Goal: Task Accomplishment & Management: Use online tool/utility

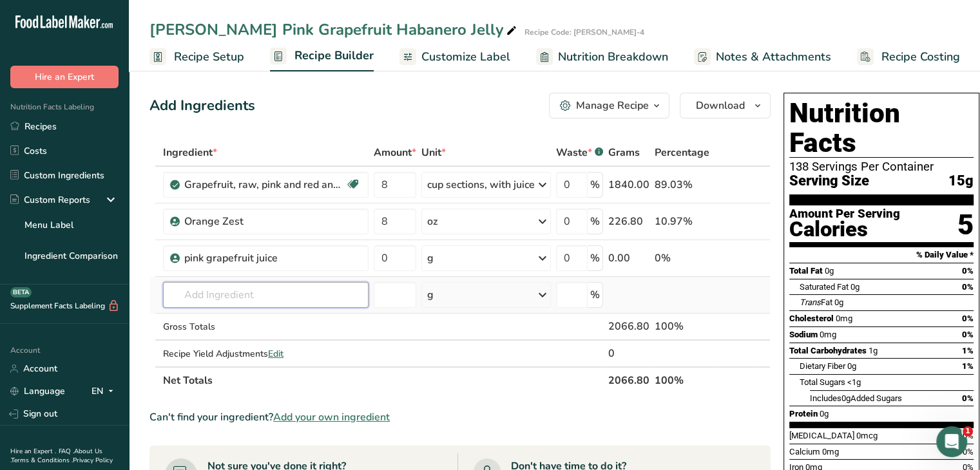
click at [264, 286] on input "text" at bounding box center [266, 295] width 206 height 26
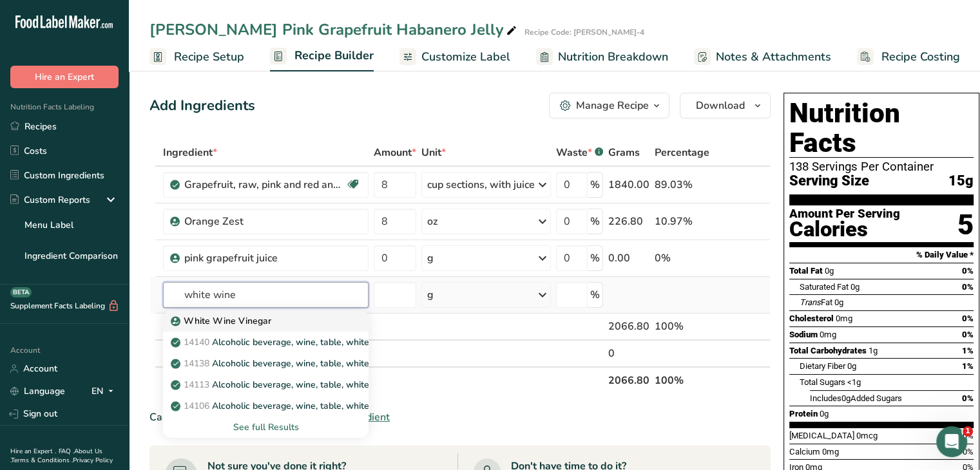
type input "white wine"
click at [262, 325] on p "White Wine Vinegar" at bounding box center [222, 321] width 98 height 14
type input "White Wine Vinegar"
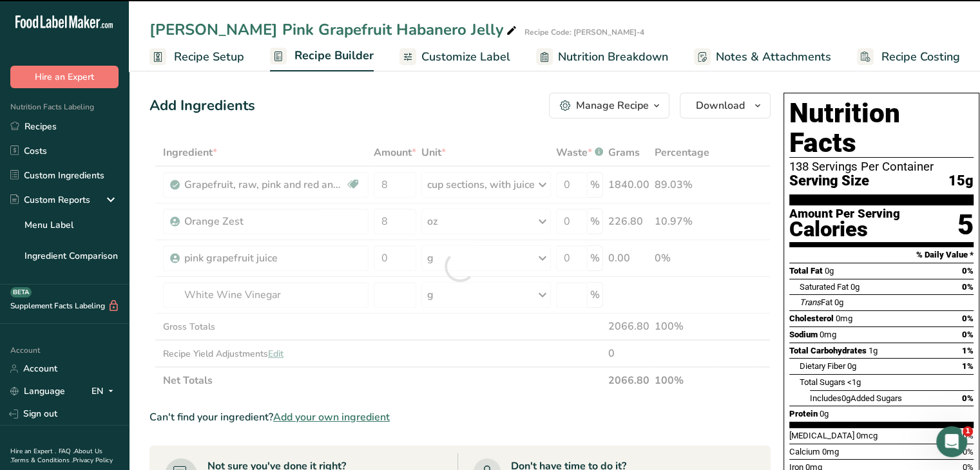
type input "0"
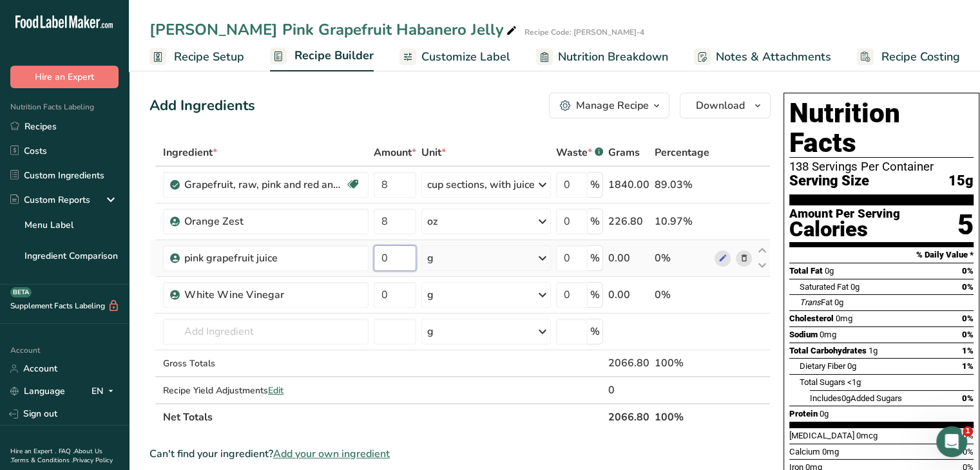
drag, startPoint x: 391, startPoint y: 256, endPoint x: 377, endPoint y: 256, distance: 14.2
click at [377, 256] on input "0" at bounding box center [395, 258] width 43 height 26
type input "120"
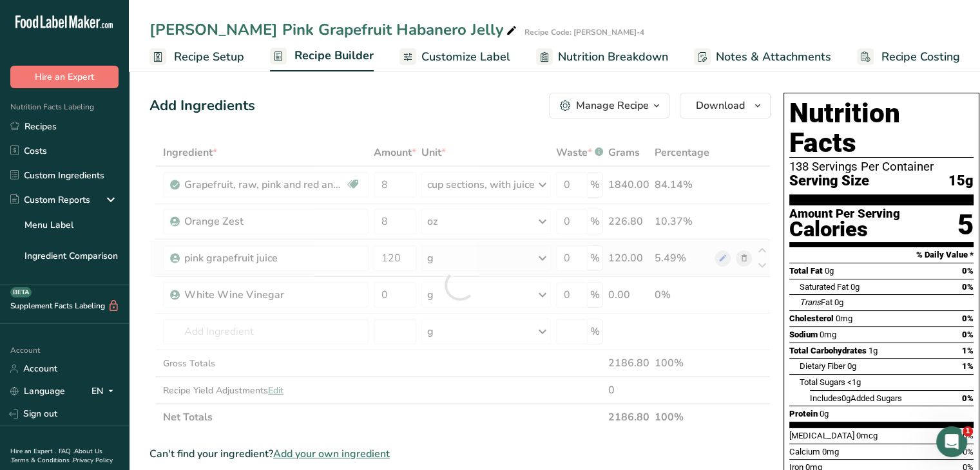
click at [541, 256] on div "Ingredient * Amount * Unit * Waste * .a-a{fill:#347362;}.b-a{fill:#fff;} Grams …" at bounding box center [459, 285] width 621 height 292
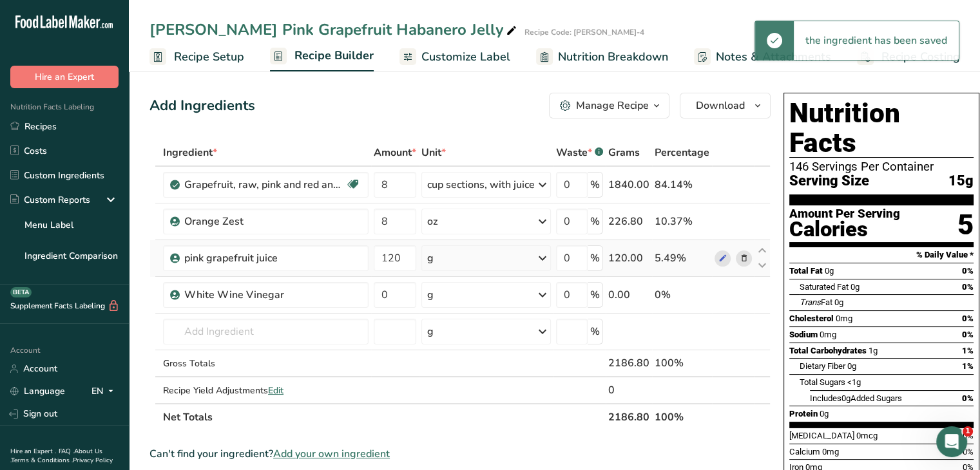
click at [541, 256] on icon at bounding box center [542, 258] width 15 height 23
click at [458, 357] on div "See more" at bounding box center [483, 361] width 108 height 14
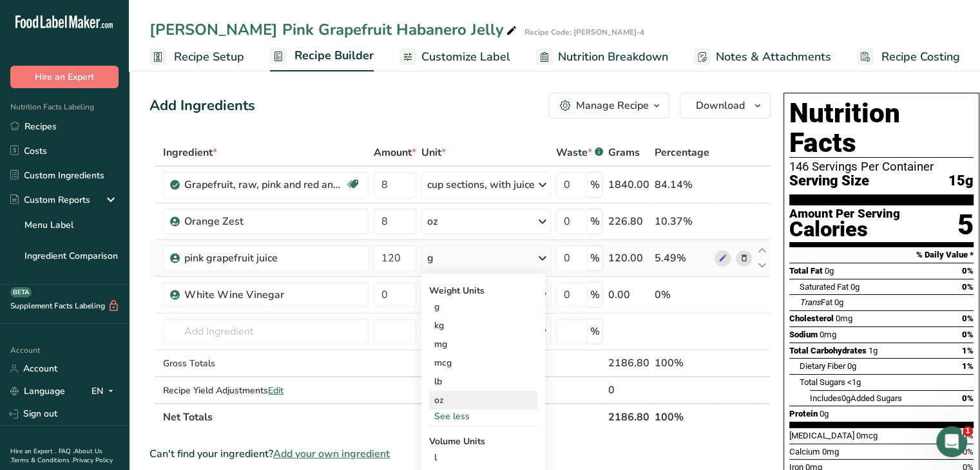
click at [440, 397] on div "oz" at bounding box center [483, 400] width 108 height 19
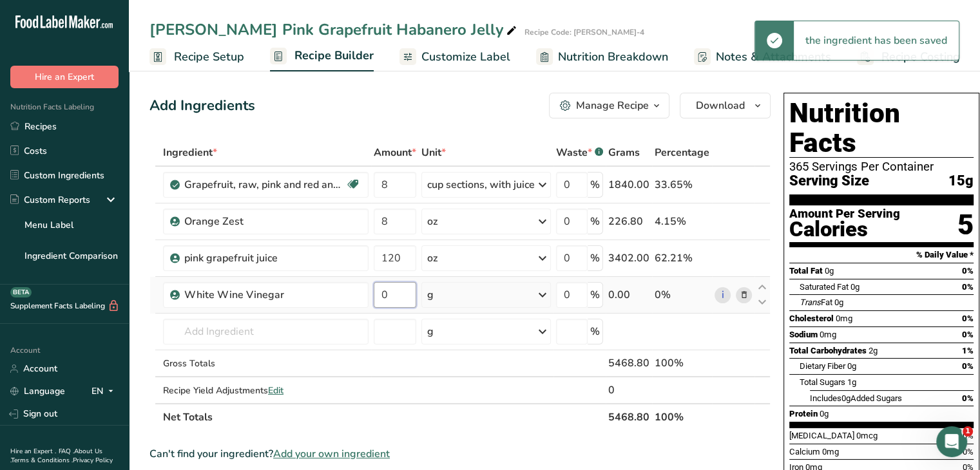
drag, startPoint x: 392, startPoint y: 285, endPoint x: 371, endPoint y: 289, distance: 20.9
click at [371, 289] on td "0" at bounding box center [395, 295] width 48 height 37
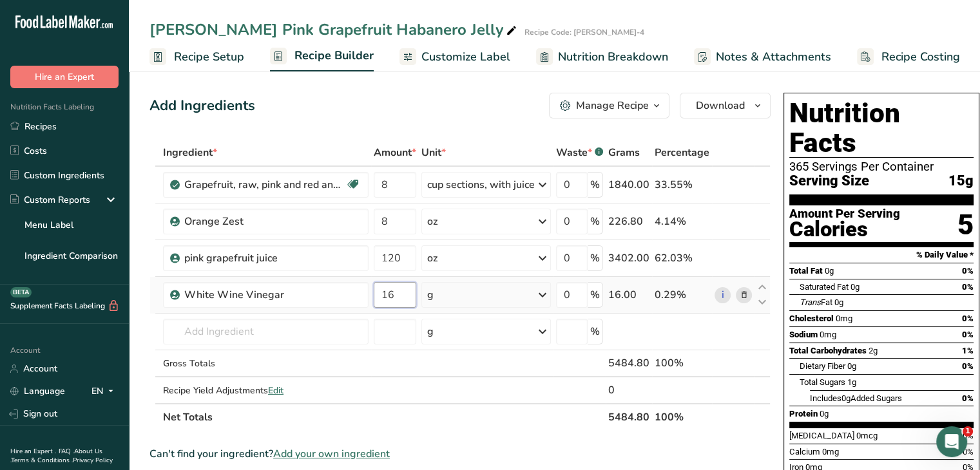
type input "16"
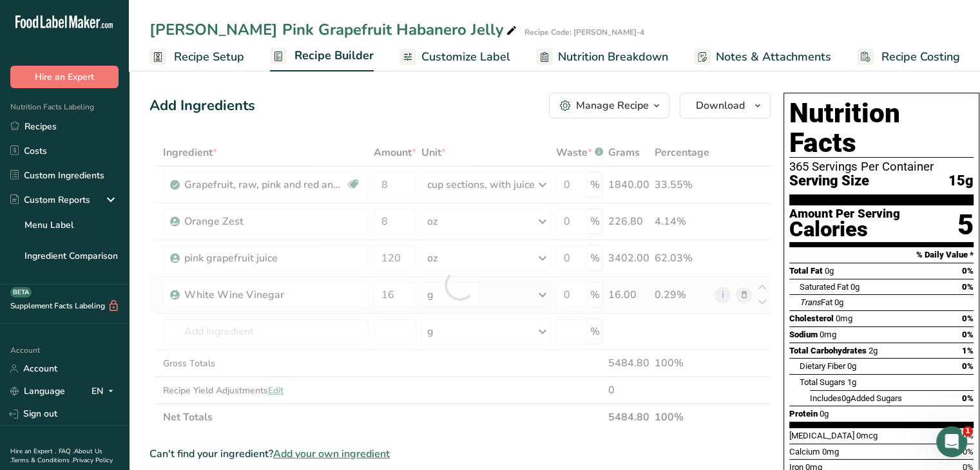
click at [544, 293] on div "Ingredient * Amount * Unit * Waste * .a-a{fill:#347362;}.b-a{fill:#fff;} Grams …" at bounding box center [459, 285] width 621 height 292
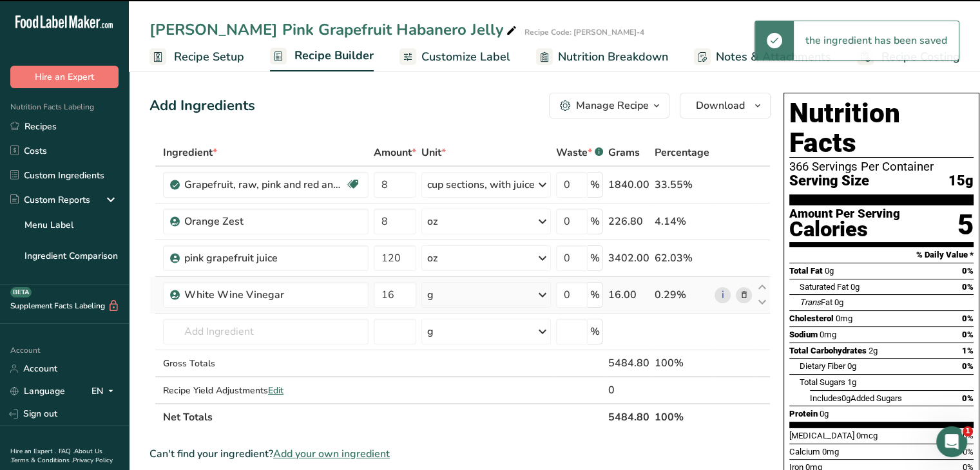
click at [544, 293] on icon at bounding box center [542, 294] width 15 height 23
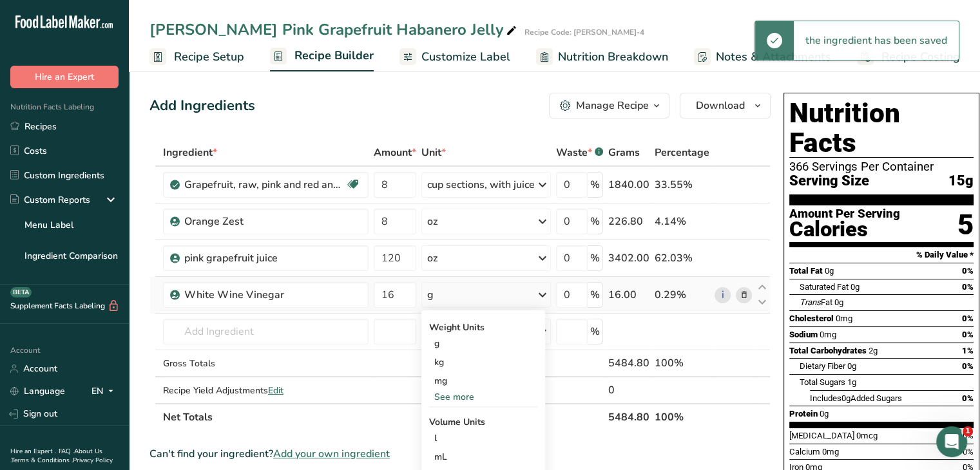
click at [472, 400] on div "See more" at bounding box center [483, 397] width 108 height 14
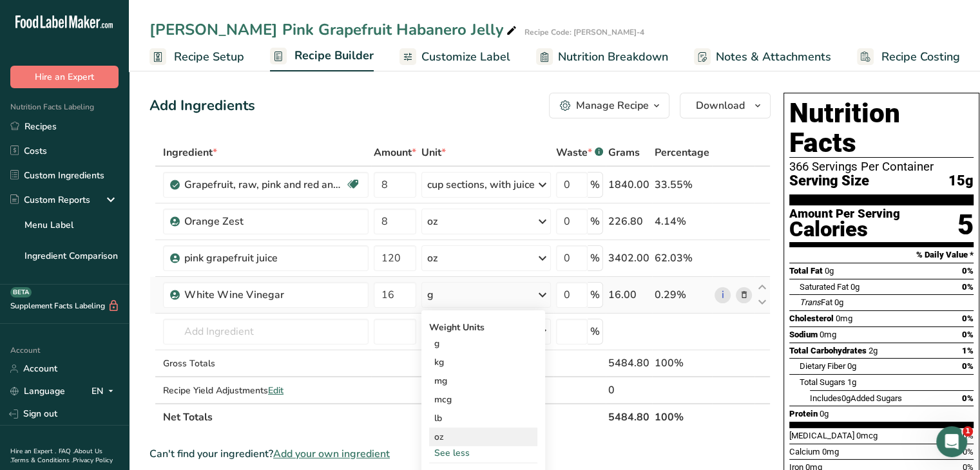
click at [459, 431] on div "oz" at bounding box center [483, 437] width 108 height 19
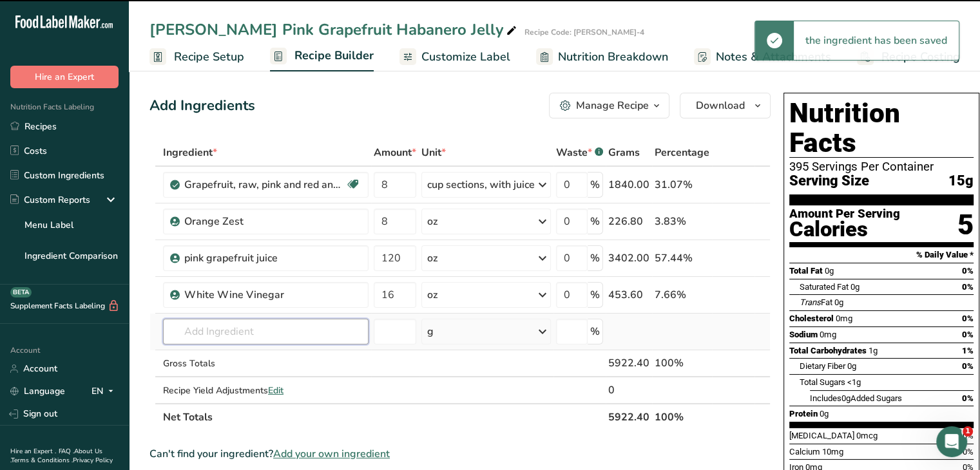
click at [231, 329] on input "text" at bounding box center [266, 332] width 206 height 26
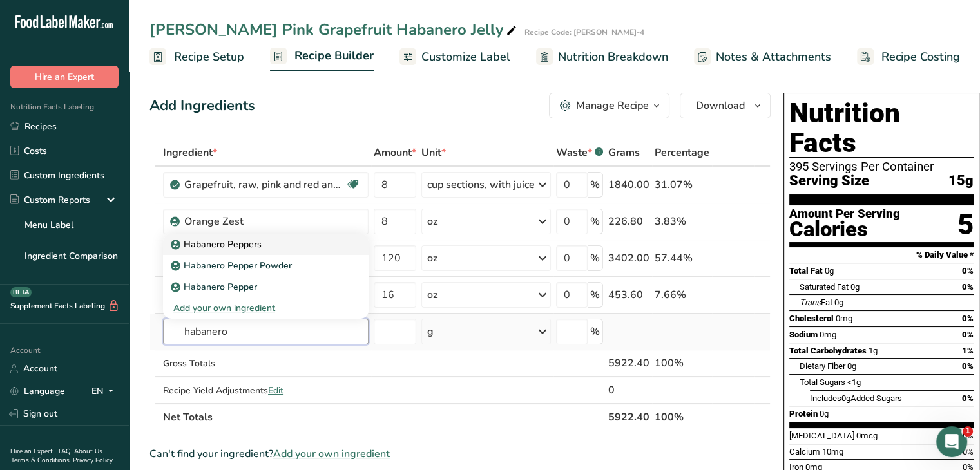
type input "habanero"
click at [258, 247] on p "Habanero Peppers" at bounding box center [217, 245] width 88 height 14
type input "Habanero Peppers"
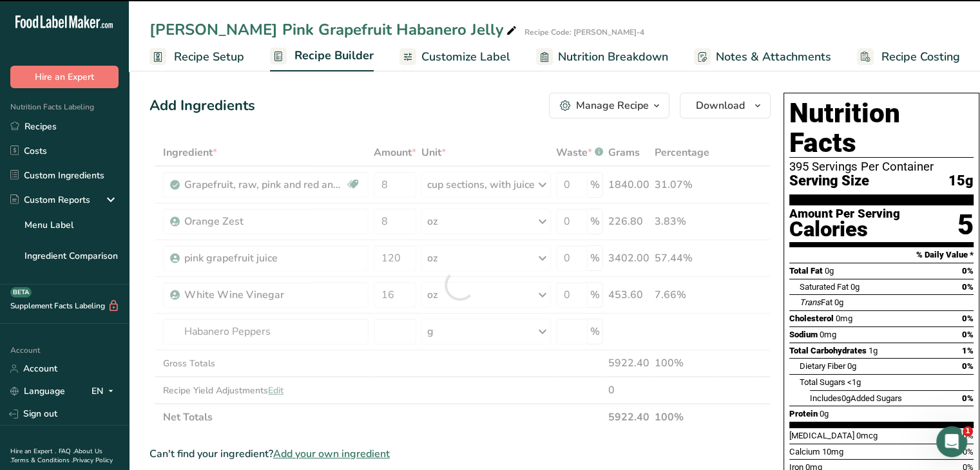
type input "0"
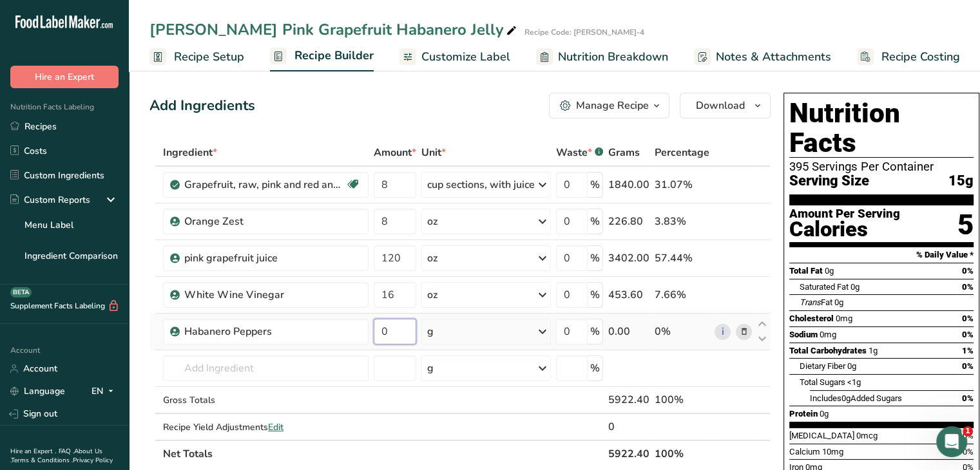
drag, startPoint x: 397, startPoint y: 331, endPoint x: 373, endPoint y: 333, distance: 24.0
click at [374, 333] on input "0" at bounding box center [395, 332] width 43 height 26
type input "2"
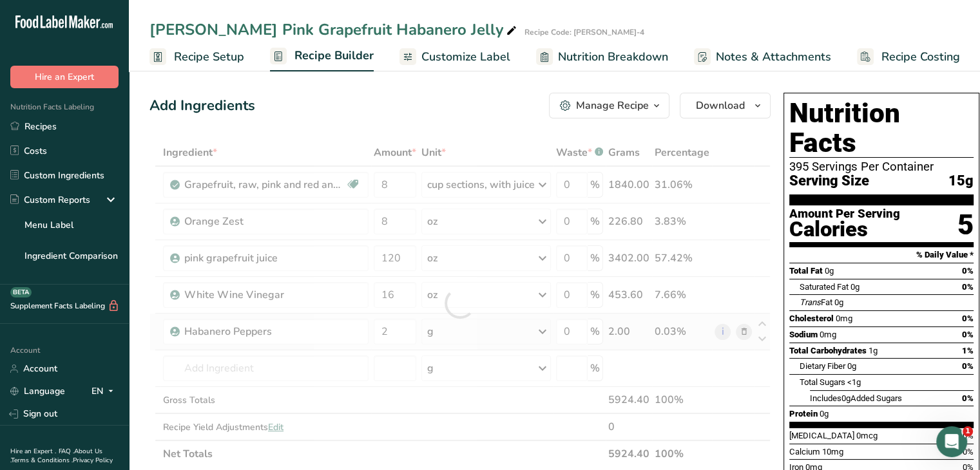
click at [541, 327] on div "Ingredient * Amount * Unit * Waste * .a-a{fill:#347362;}.b-a{fill:#fff;} Grams …" at bounding box center [459, 303] width 621 height 329
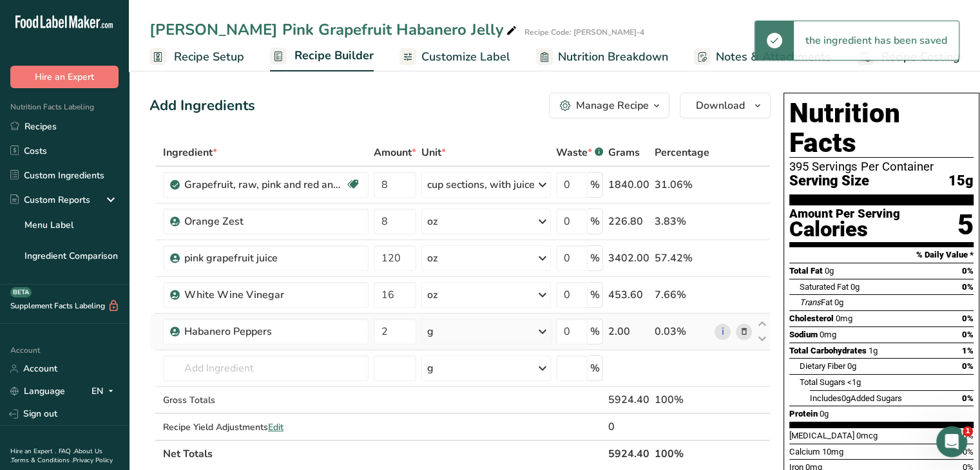
click at [541, 334] on icon at bounding box center [542, 331] width 15 height 23
click at [466, 429] on div "See more" at bounding box center [483, 434] width 108 height 14
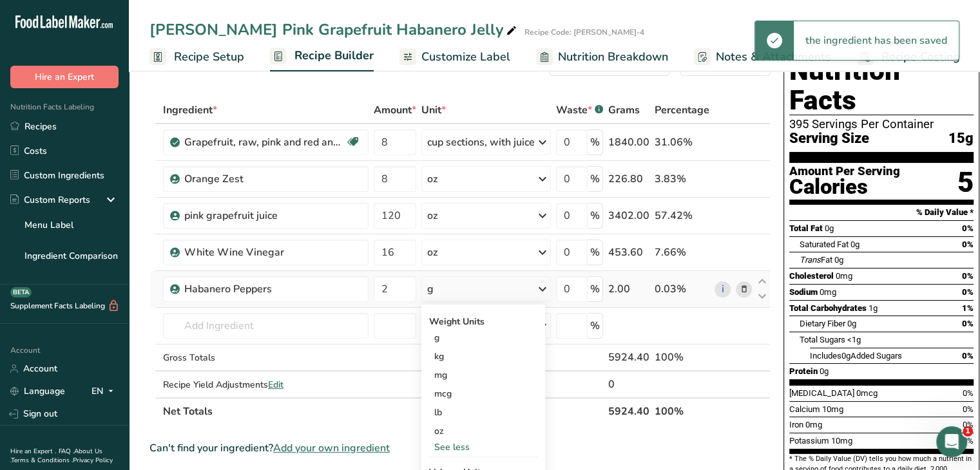
scroll to position [64, 0]
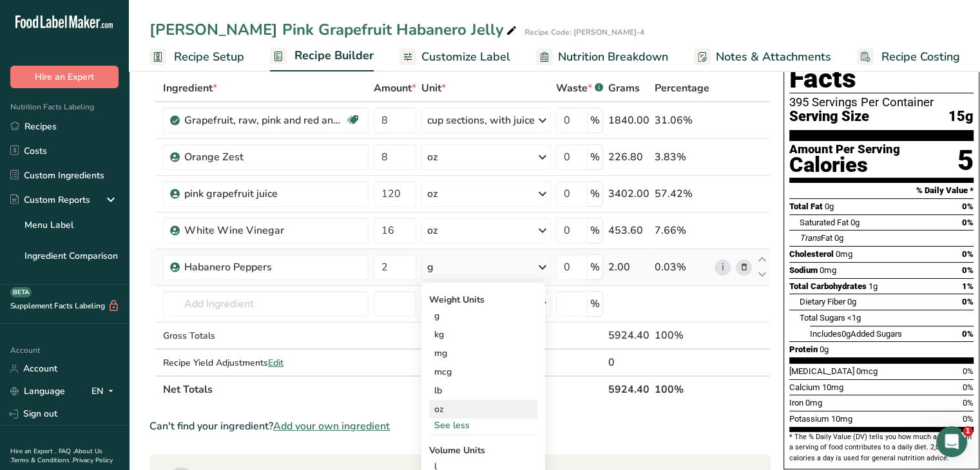
click at [451, 400] on div "oz" at bounding box center [483, 409] width 108 height 19
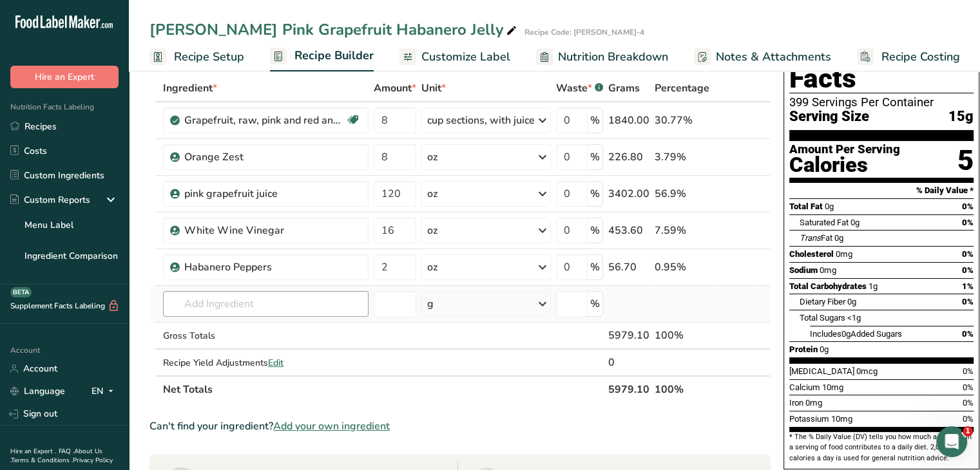
scroll to position [129, 0]
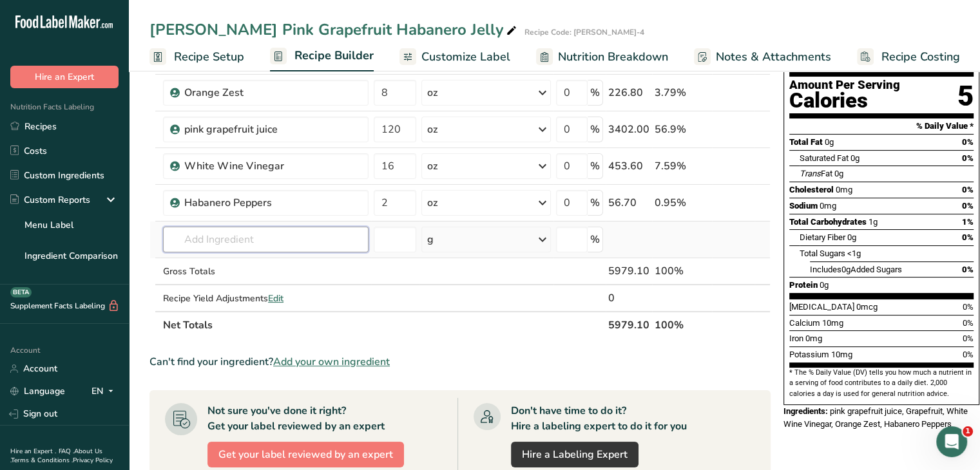
click at [264, 236] on input "text" at bounding box center [266, 240] width 206 height 26
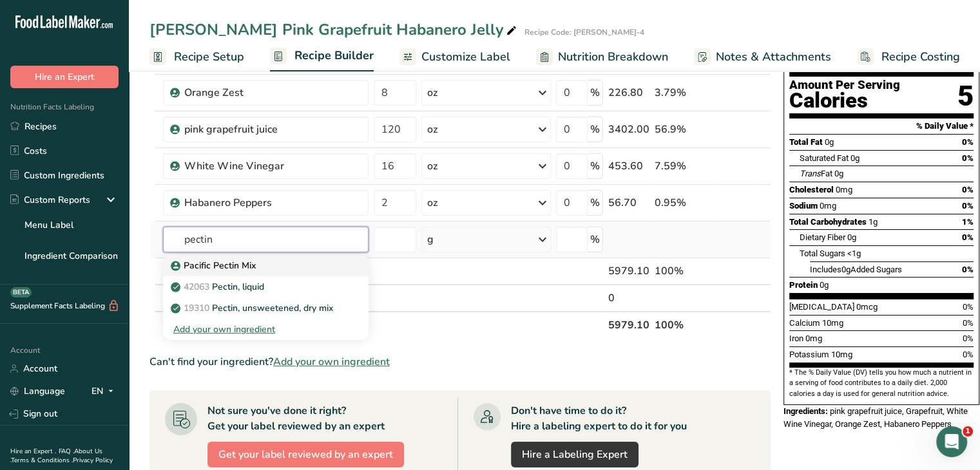
type input "pectin"
click at [232, 266] on p "Pacific Pectin Mix" at bounding box center [214, 266] width 82 height 14
type input "Pacific Pectin Mix"
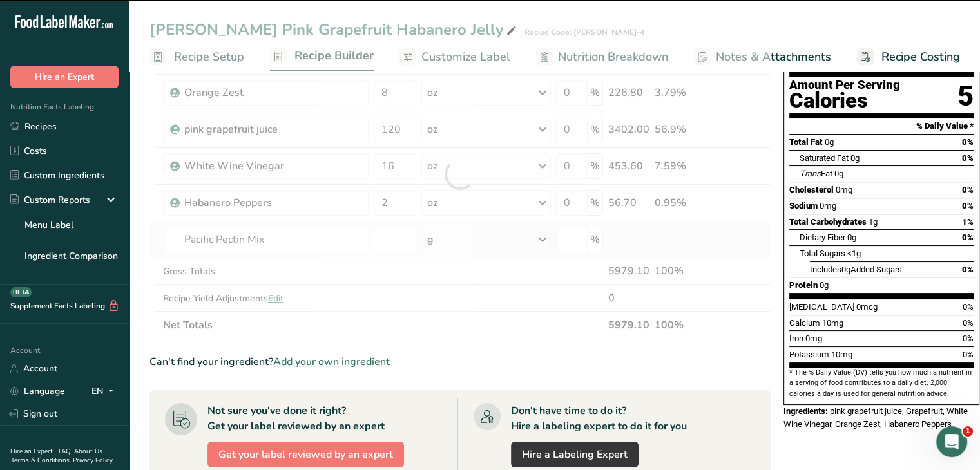
type input "0"
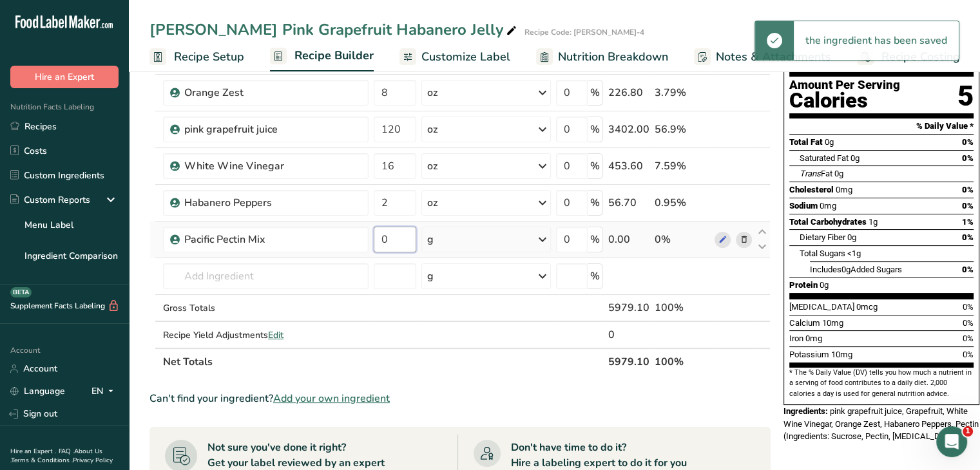
drag, startPoint x: 395, startPoint y: 245, endPoint x: 378, endPoint y: 250, distance: 17.3
click at [378, 250] on input "0" at bounding box center [395, 240] width 43 height 26
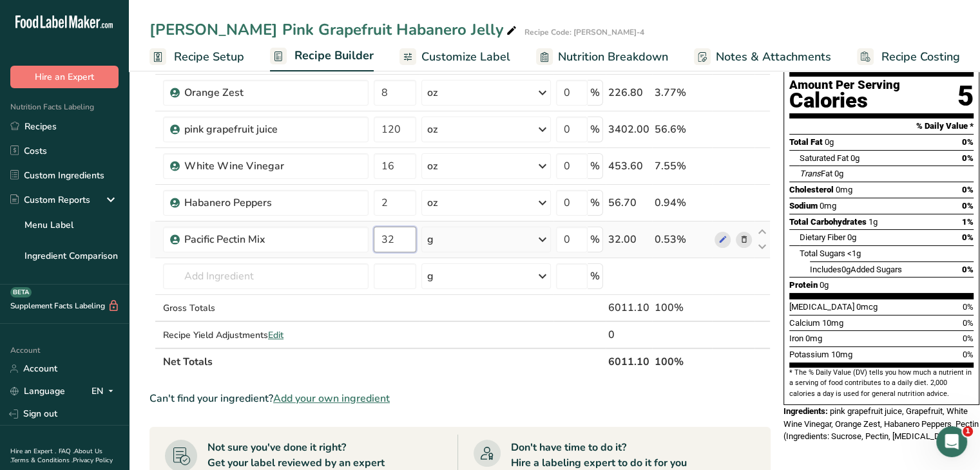
type input "32"
click at [546, 243] on div "Ingredient * Amount * Unit * Waste * .a-a{fill:#347362;}.b-a{fill:#fff;} Grams …" at bounding box center [459, 192] width 621 height 365
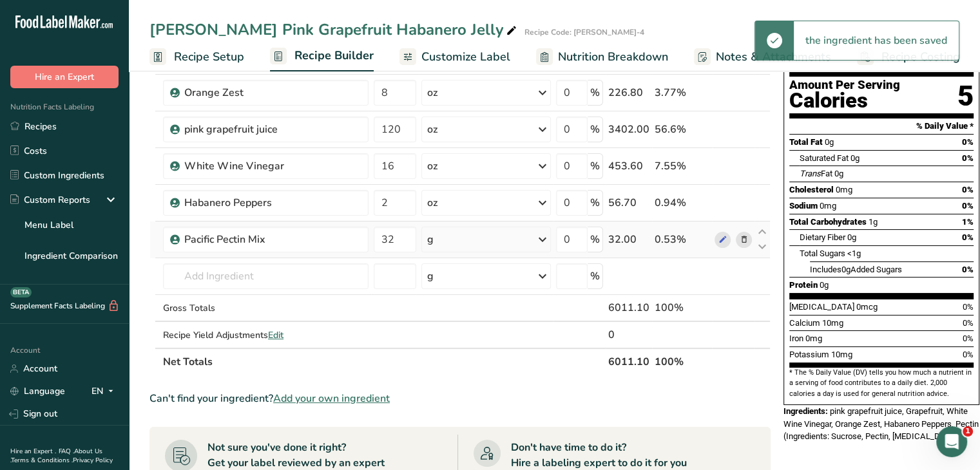
click at [544, 238] on icon at bounding box center [542, 239] width 15 height 23
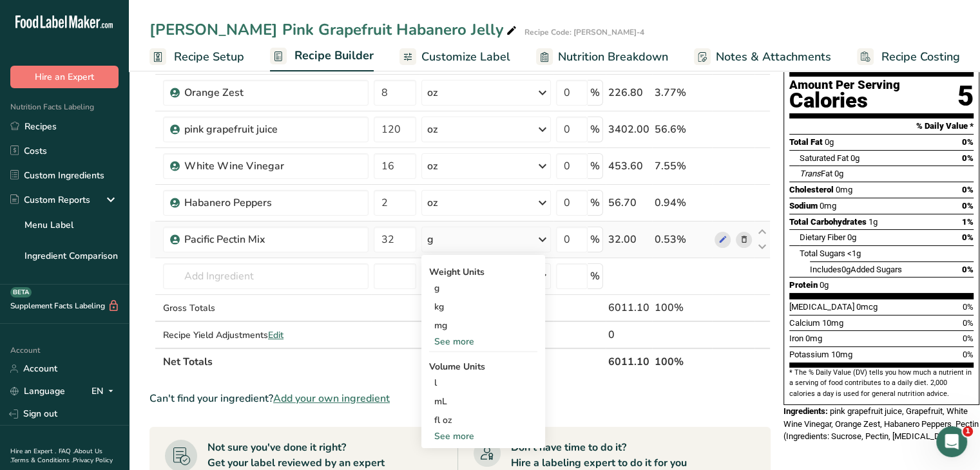
click at [459, 342] on div "See more" at bounding box center [483, 342] width 108 height 14
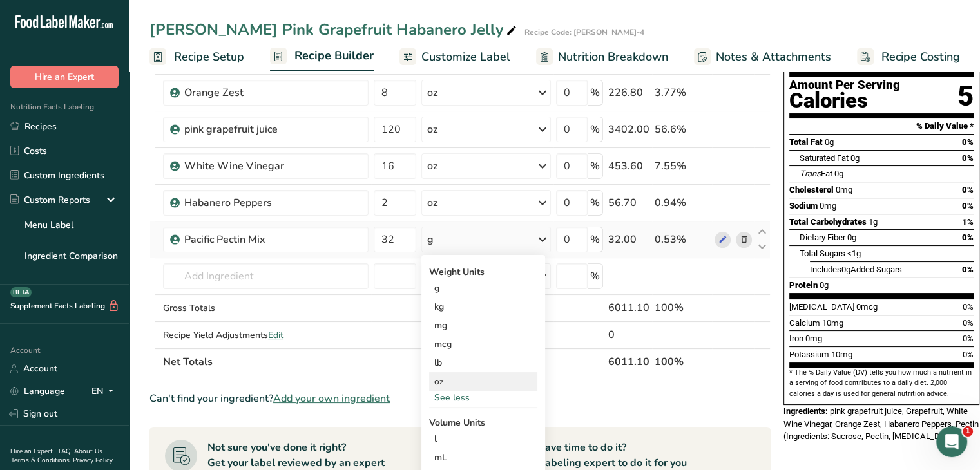
click at [455, 374] on div "oz" at bounding box center [483, 381] width 108 height 19
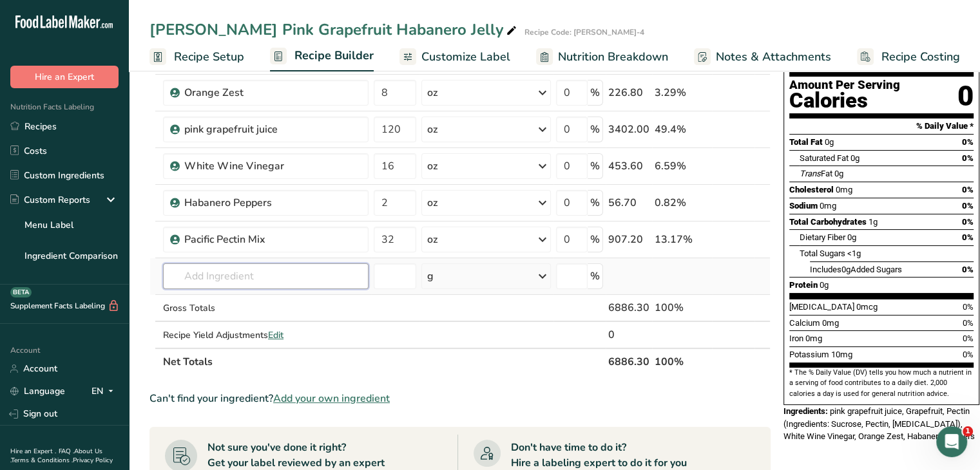
click at [292, 273] on input "text" at bounding box center [266, 277] width 206 height 26
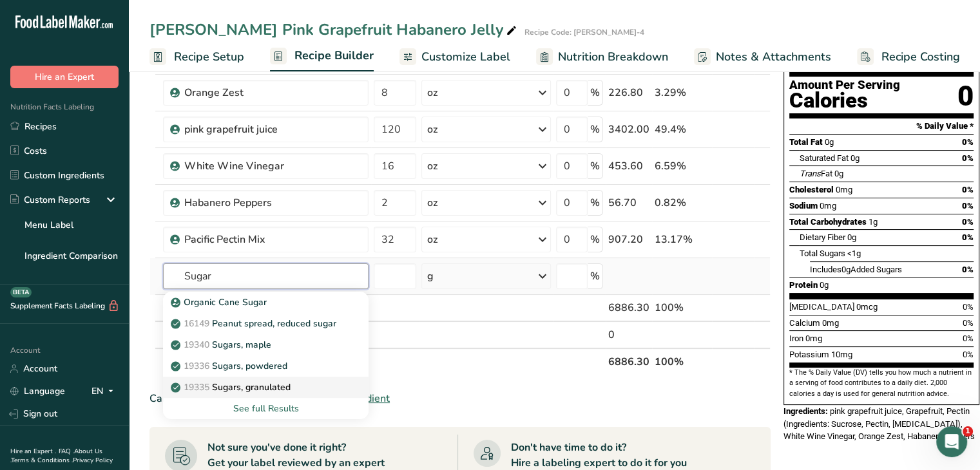
type input "Sugar"
click at [260, 382] on p "19335 [GEOGRAPHIC_DATA], granulated" at bounding box center [231, 388] width 117 height 14
type input "Sugars, granulated"
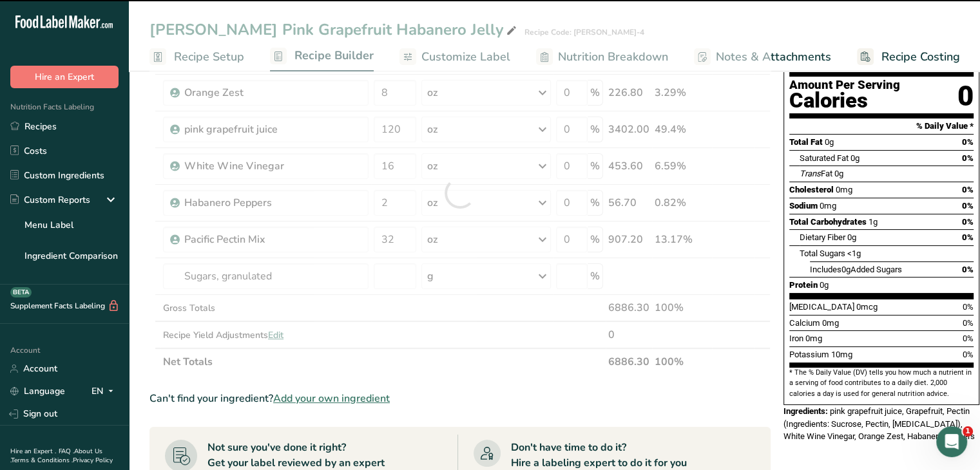
type input "0"
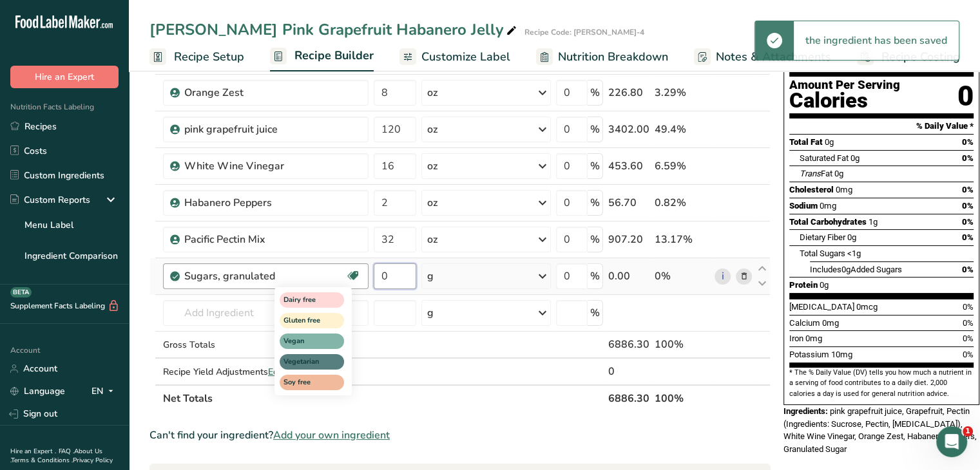
drag, startPoint x: 392, startPoint y: 277, endPoint x: 352, endPoint y: 282, distance: 39.6
click at [352, 282] on tr "Sugars, granulated Dairy free Gluten free Vegan Vegetarian Soy free 0 g Portion…" at bounding box center [460, 276] width 620 height 37
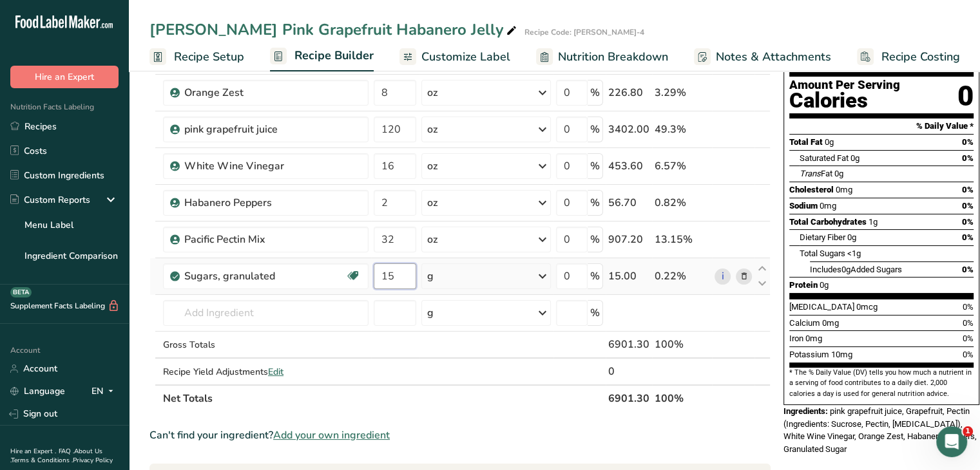
type input "15"
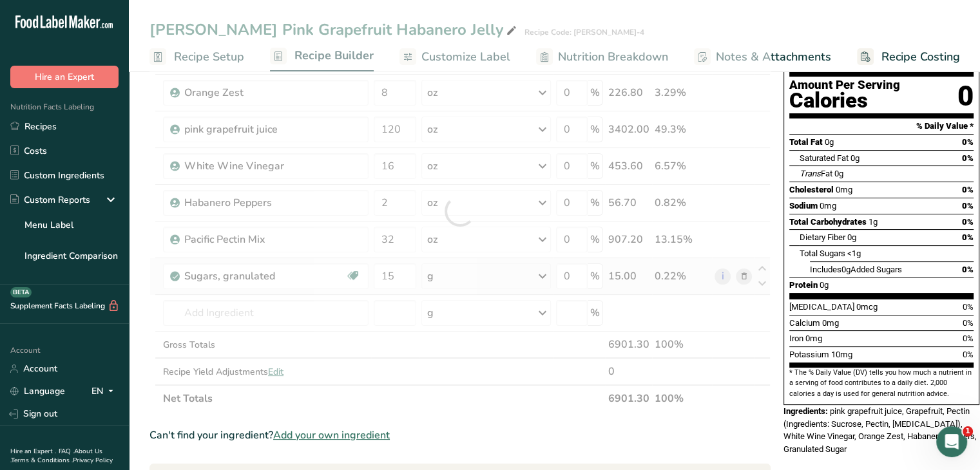
click at [543, 278] on div "Ingredient * Amount * Unit * Waste * .a-a{fill:#347362;}.b-a{fill:#fff;} Grams …" at bounding box center [459, 211] width 621 height 402
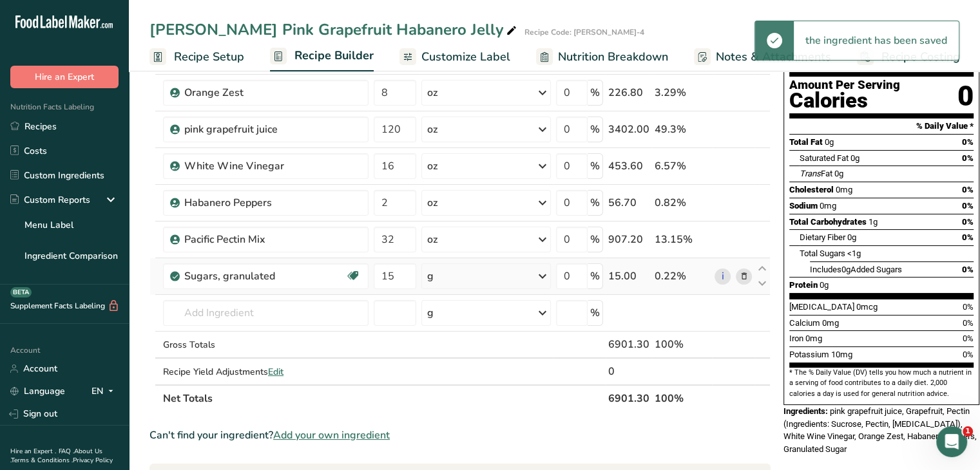
click at [543, 278] on icon at bounding box center [542, 276] width 15 height 23
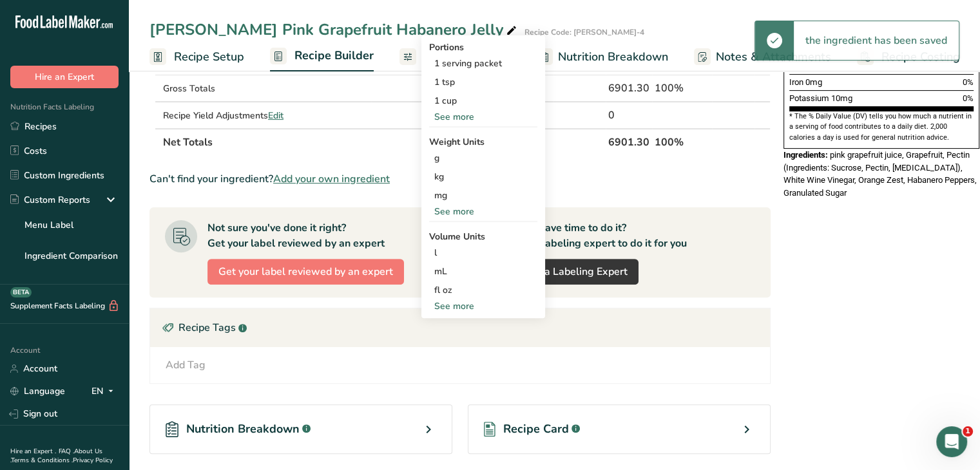
scroll to position [387, 0]
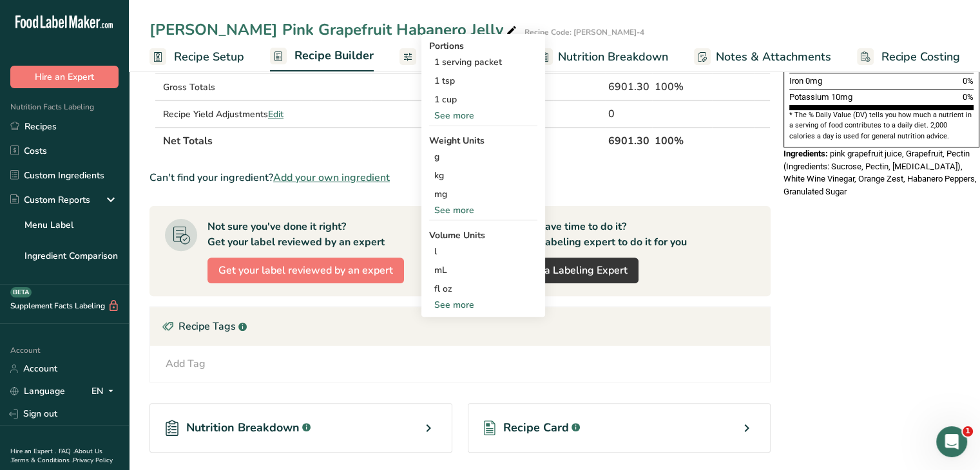
click at [458, 209] on div "See more" at bounding box center [483, 211] width 108 height 14
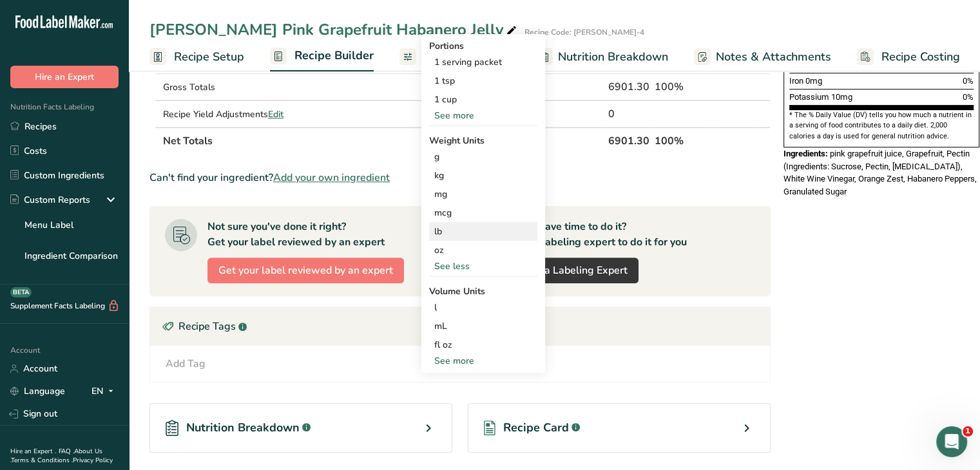
click at [458, 238] on div "lb" at bounding box center [483, 231] width 108 height 19
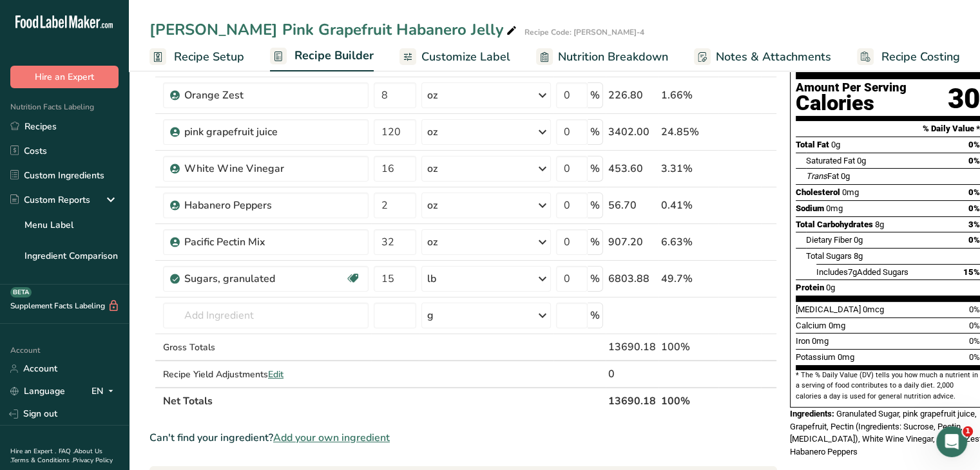
scroll to position [129, 0]
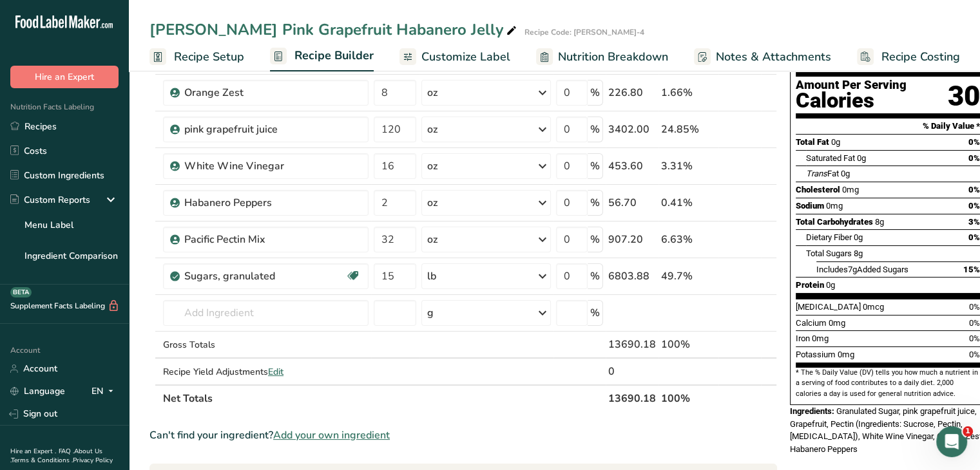
click at [472, 62] on span "Customize Label" at bounding box center [465, 56] width 89 height 17
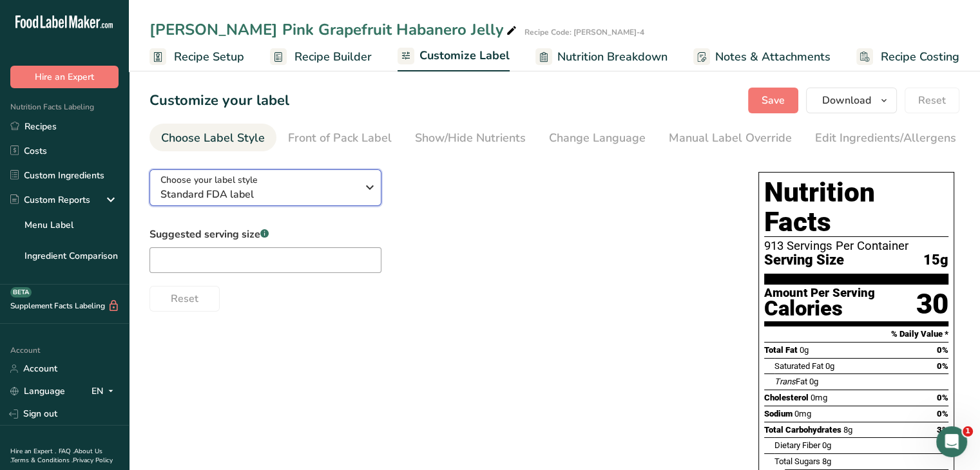
click at [371, 191] on icon "button" at bounding box center [369, 187] width 15 height 23
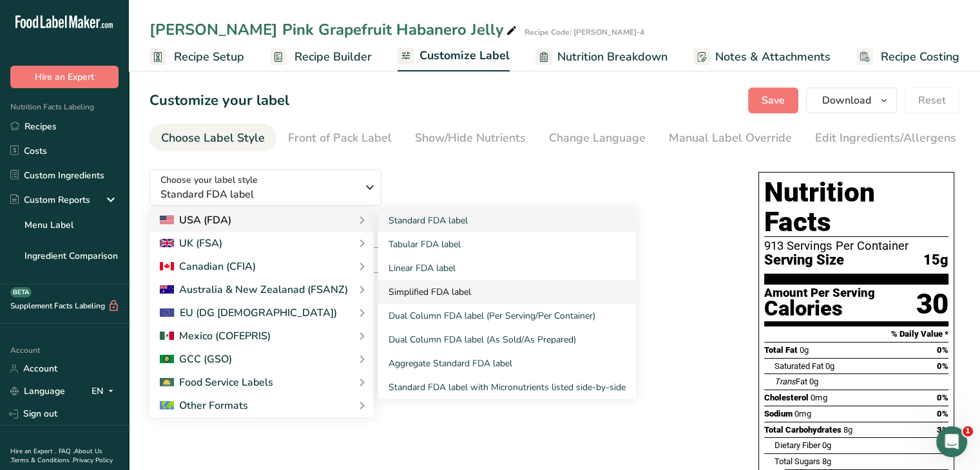
click at [437, 301] on link "Simplified FDA label" at bounding box center [507, 292] width 258 height 24
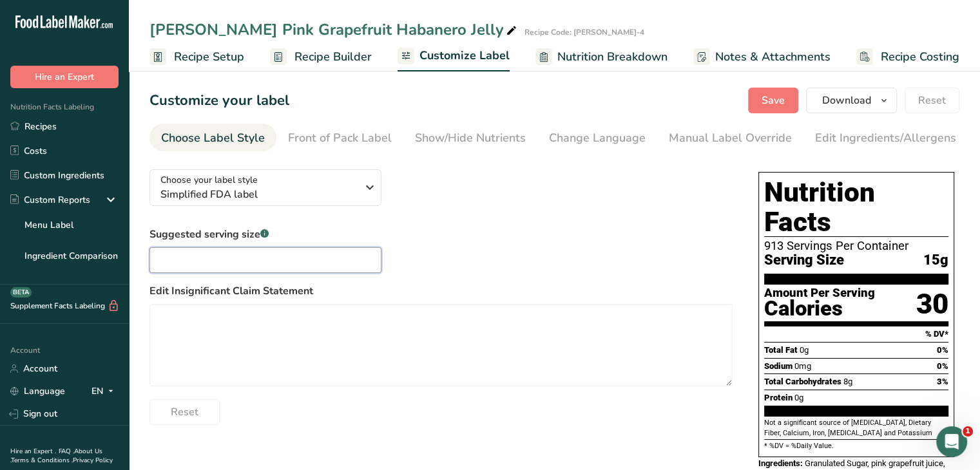
click at [322, 265] on input "text" at bounding box center [265, 260] width 232 height 26
type input "1 Tbsp"
click at [422, 135] on div "Show/Hide Nutrients" at bounding box center [470, 138] width 111 height 17
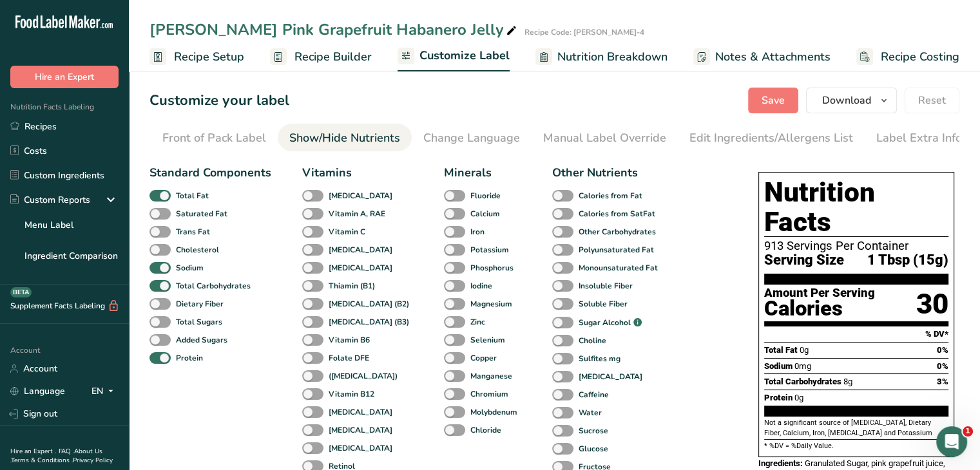
scroll to position [0, 126]
click at [164, 328] on span at bounding box center [159, 322] width 21 height 12
click at [158, 326] on input "Total Sugars" at bounding box center [153, 322] width 8 height 8
checkbox input "true"
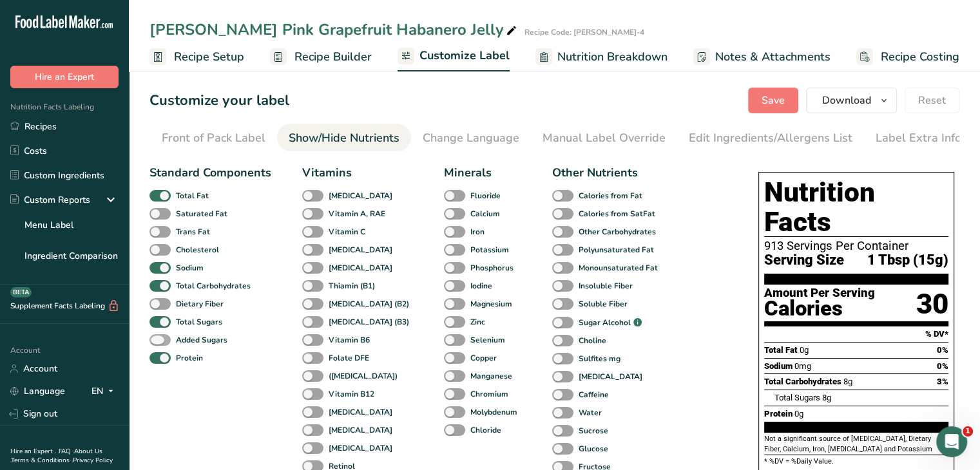
click at [165, 338] on span at bounding box center [159, 340] width 21 height 12
click at [158, 338] on input "Added Sugars" at bounding box center [153, 340] width 8 height 8
checkbox input "true"
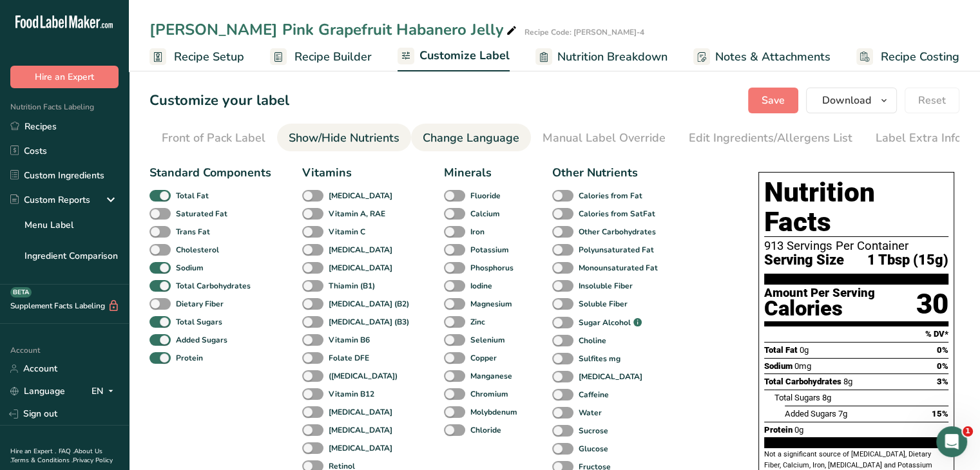
click at [486, 142] on div "Change Language" at bounding box center [471, 138] width 97 height 17
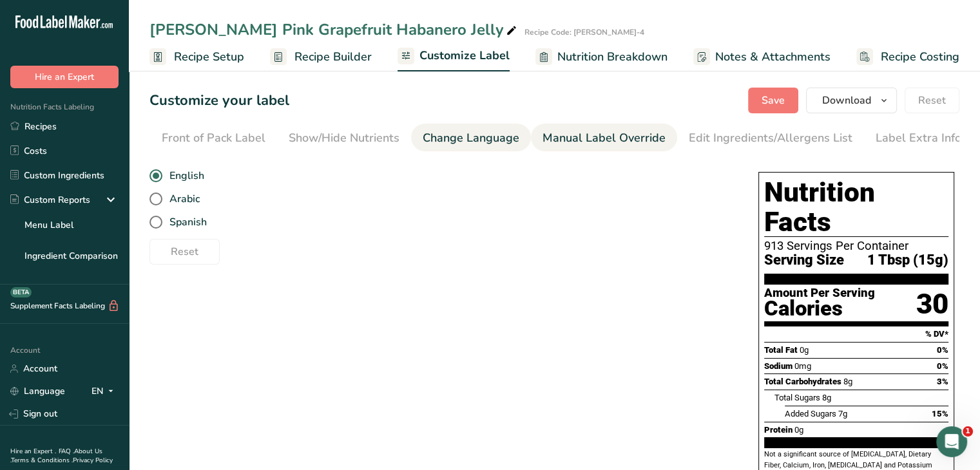
click at [566, 135] on div "Manual Label Override" at bounding box center [604, 138] width 123 height 17
type input "1 Tbsp (15g)"
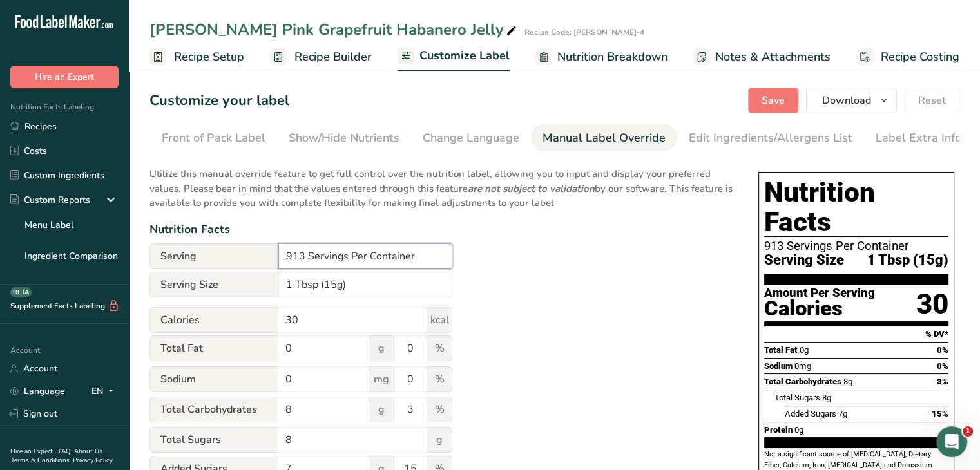
drag, startPoint x: 303, startPoint y: 257, endPoint x: 286, endPoint y: 257, distance: 16.8
click at [286, 257] on input "913 Servings Per Container" at bounding box center [365, 257] width 174 height 26
type input "23 Servings Per Container"
click at [694, 137] on div "Edit Ingredients/Allergens List" at bounding box center [771, 138] width 164 height 17
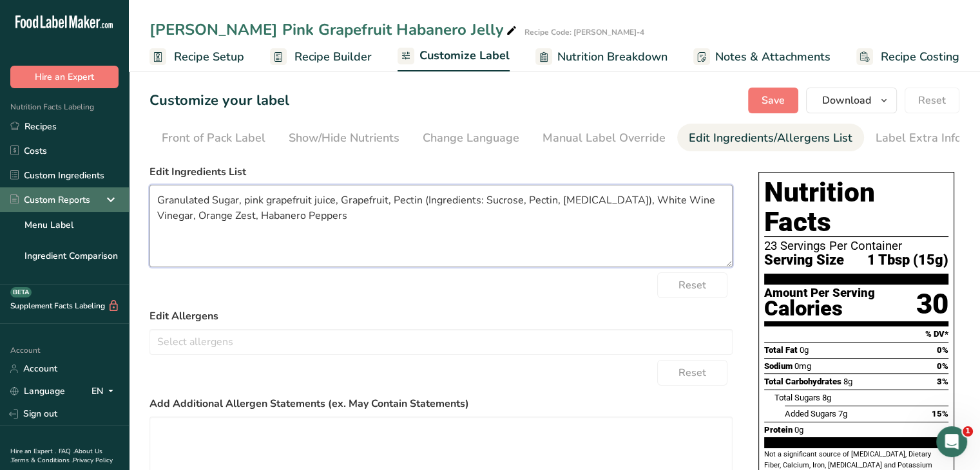
drag, startPoint x: 191, startPoint y: 204, endPoint x: 90, endPoint y: 208, distance: 101.2
click at [90, 208] on div ".a-20{fill:#fff;} Hire an Expert Nutrition Facts Labeling Recipes Costs Custom …" at bounding box center [490, 298] width 980 height 597
drag, startPoint x: 283, startPoint y: 206, endPoint x: 191, endPoint y: 203, distance: 92.2
click at [191, 203] on textarea "Sugar, pink grapefruit juice, Grapefruit, Pectin (Ingredients: Sucrose, Pectin,…" at bounding box center [440, 226] width 583 height 82
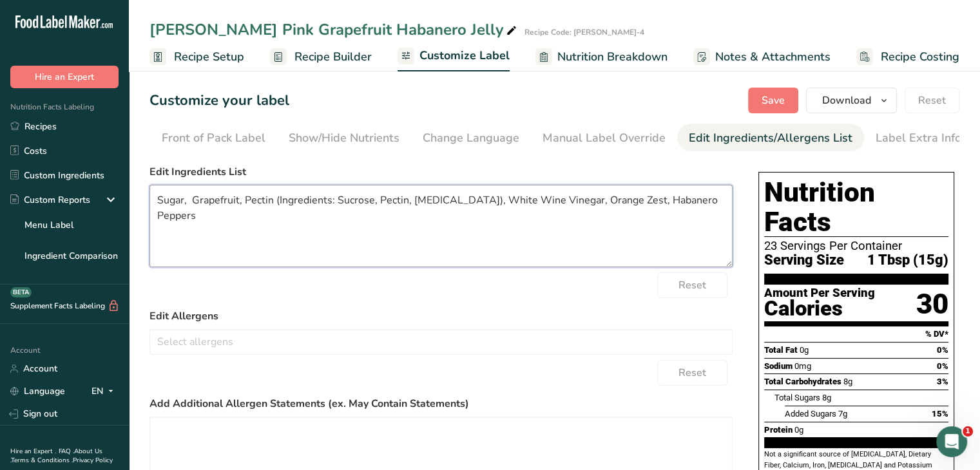
click at [191, 203] on textarea "Sugar, Grapefruit, Pectin (Ingredients: Sucrose, Pectin, [MEDICAL_DATA]), White…" at bounding box center [440, 226] width 583 height 82
click at [235, 204] on textarea "Sugar, Grapefruit, Pectin (Ingredients: Sucrose, Pectin, [MEDICAL_DATA]), White…" at bounding box center [440, 226] width 583 height 82
drag, startPoint x: 357, startPoint y: 203, endPoint x: 299, endPoint y: 210, distance: 58.4
click at [299, 210] on textarea "Sugar, Grapefruit Juice, Pectin (Ingredients: Sucrose, Pectin, [MEDICAL_DATA]),…" at bounding box center [440, 226] width 583 height 82
drag, startPoint x: 586, startPoint y: 201, endPoint x: 570, endPoint y: 204, distance: 17.1
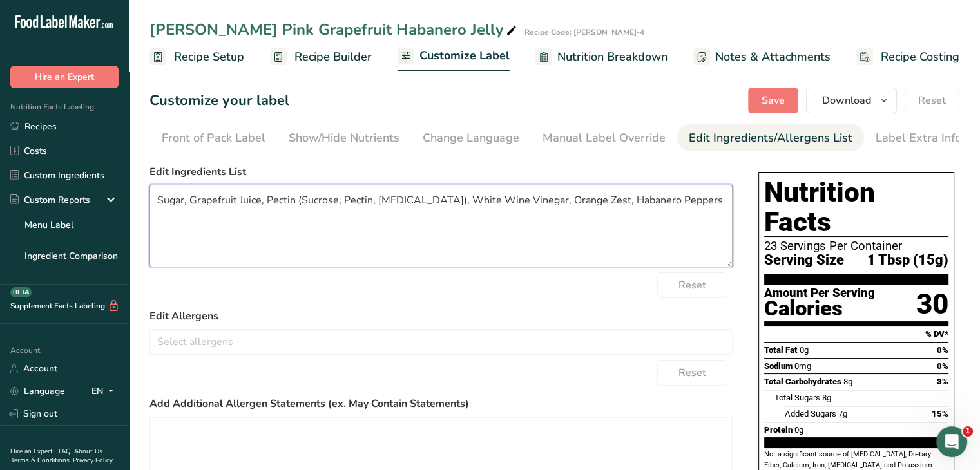
click at [570, 204] on textarea "Sugar, Grapefruit Juice, Pectin (Sucrose, Pectin, [MEDICAL_DATA]), White Wine V…" at bounding box center [440, 226] width 583 height 82
type textarea "Sugar, Grapefruit Juice, Pectin (Sucrose, Pectin, [MEDICAL_DATA]), White Wine V…"
click at [765, 99] on span "Save" at bounding box center [773, 100] width 23 height 15
click at [888, 97] on icon "button" at bounding box center [884, 101] width 10 height 16
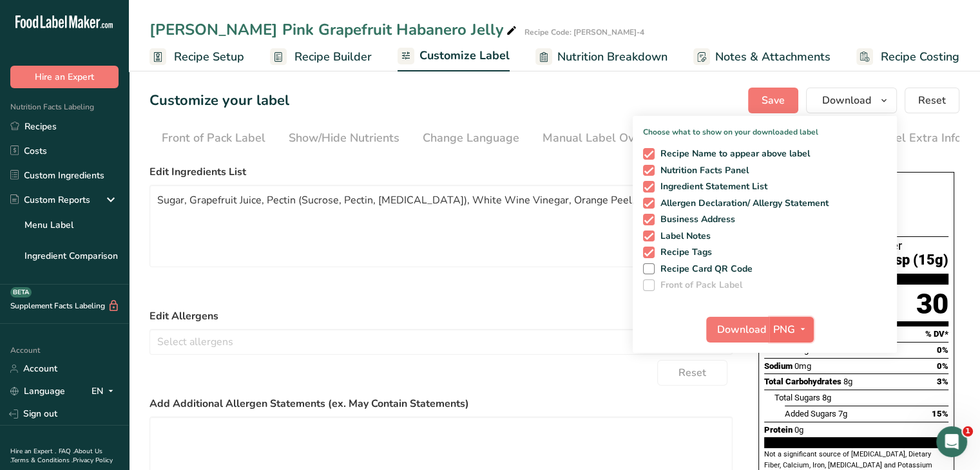
click at [804, 331] on icon "button" at bounding box center [803, 330] width 10 height 16
click at [792, 416] on link "PDF" at bounding box center [793, 419] width 41 height 21
click at [748, 327] on span "Download" at bounding box center [742, 329] width 49 height 15
click at [974, 292] on section "Customize your label Save Download Choose what to show on your downloaded label…" at bounding box center [554, 332] width 851 height 530
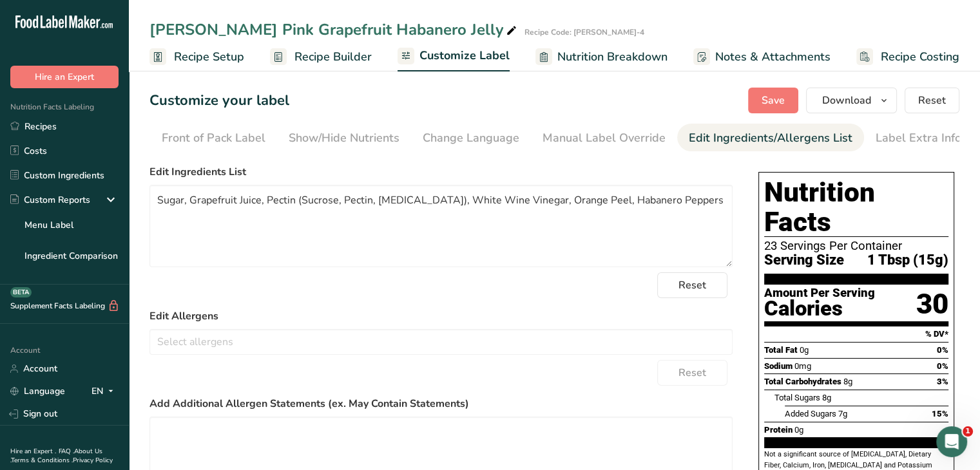
click at [626, 61] on span "Nutrition Breakdown" at bounding box center [612, 56] width 110 height 17
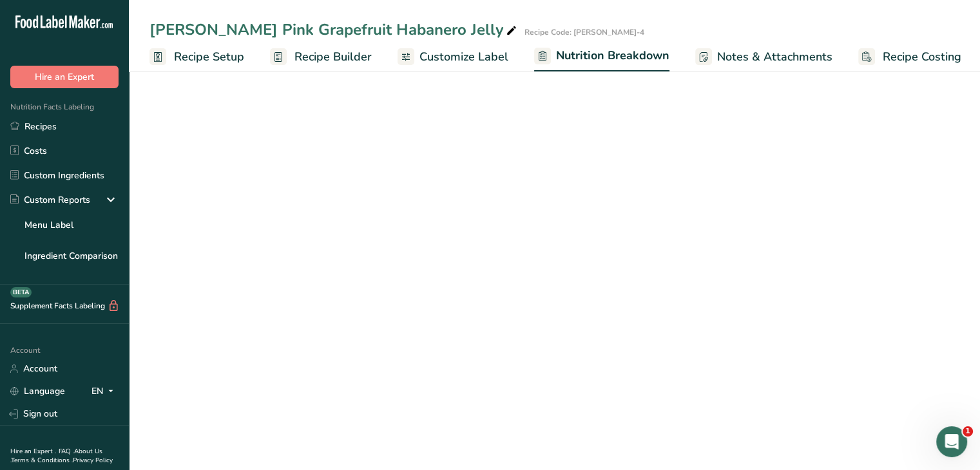
scroll to position [0, 1]
select select "Calories"
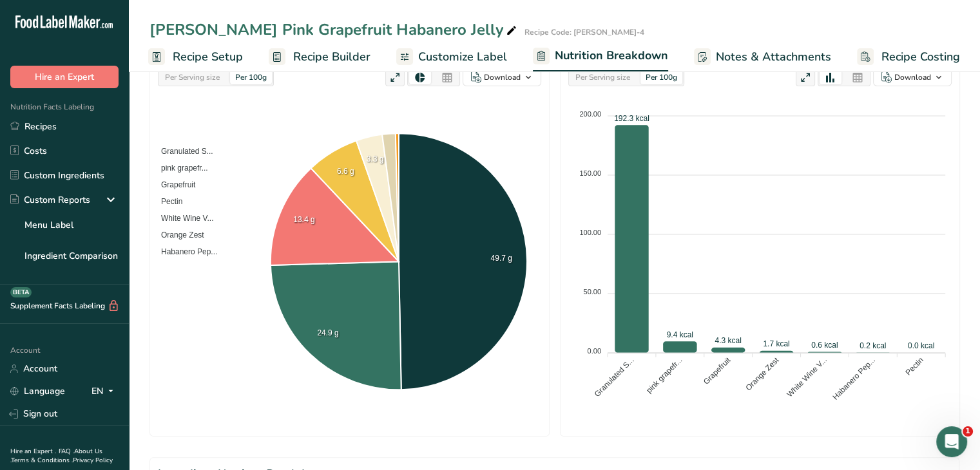
scroll to position [193, 0]
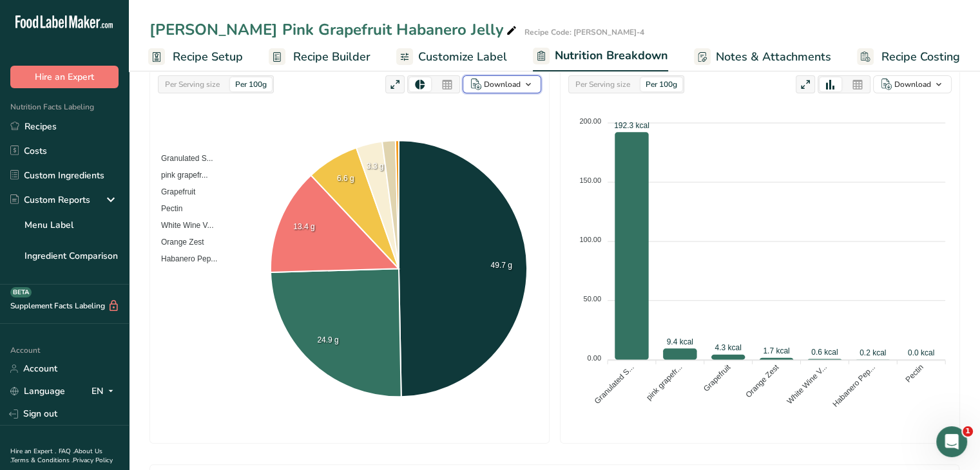
click at [531, 85] on icon "button" at bounding box center [528, 85] width 10 height 16
click at [518, 113] on div "As image (.png)" at bounding box center [498, 109] width 71 height 17
click at [513, 123] on div "As table (.xlsx)" at bounding box center [498, 126] width 71 height 17
click at [447, 88] on icon at bounding box center [447, 85] width 12 height 18
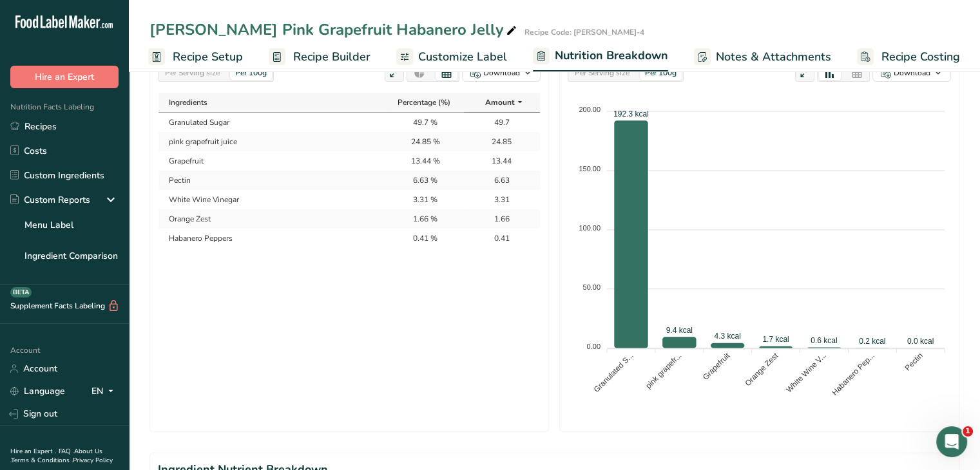
scroll to position [129, 0]
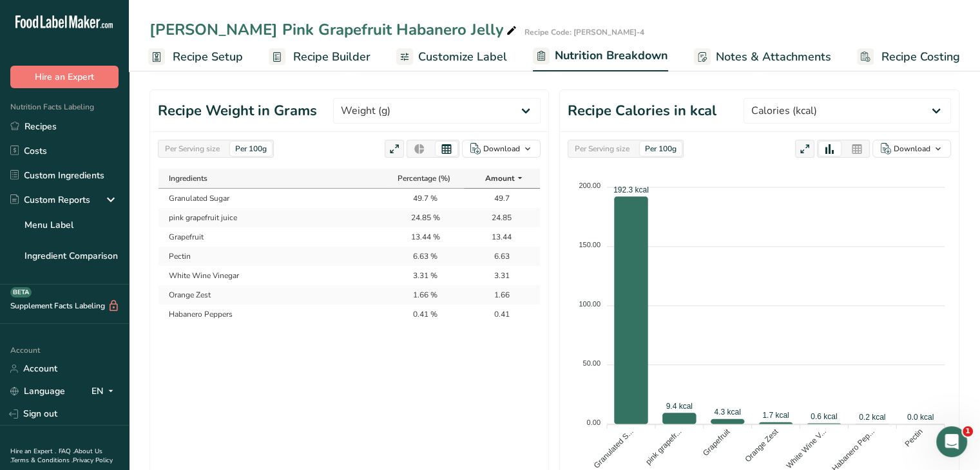
click at [796, 23] on div "[PERSON_NAME] Pink Grapefruit Habanero Jelly Recipe Code: [PERSON_NAME]-4" at bounding box center [554, 29] width 851 height 23
click at [41, 121] on link "Recipes" at bounding box center [64, 126] width 129 height 24
